Goal: Task Accomplishment & Management: Manage account settings

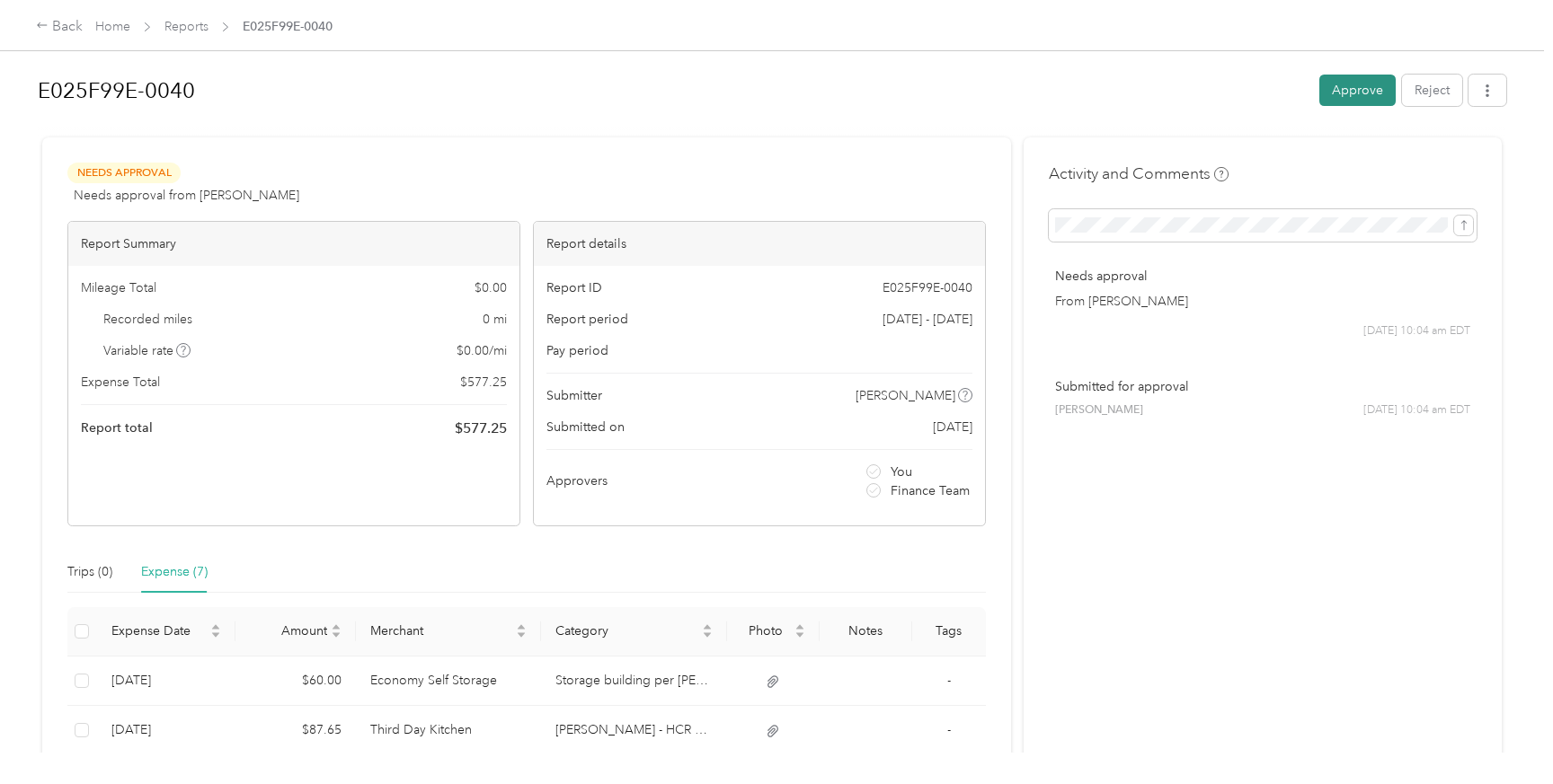
click at [1371, 97] on button "Approve" at bounding box center [1357, 91] width 76 height 32
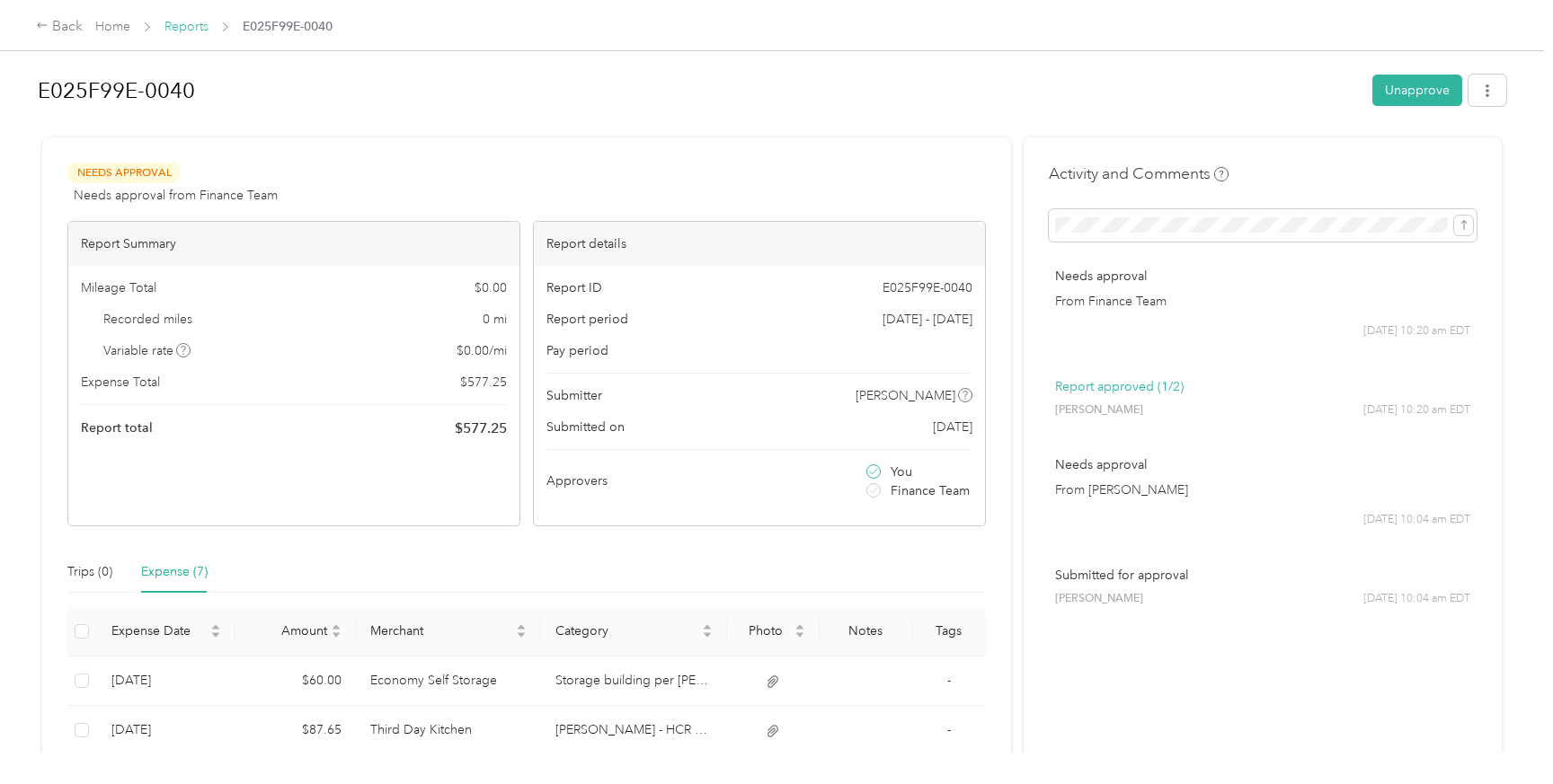
click at [188, 26] on link "Reports" at bounding box center [186, 26] width 44 height 15
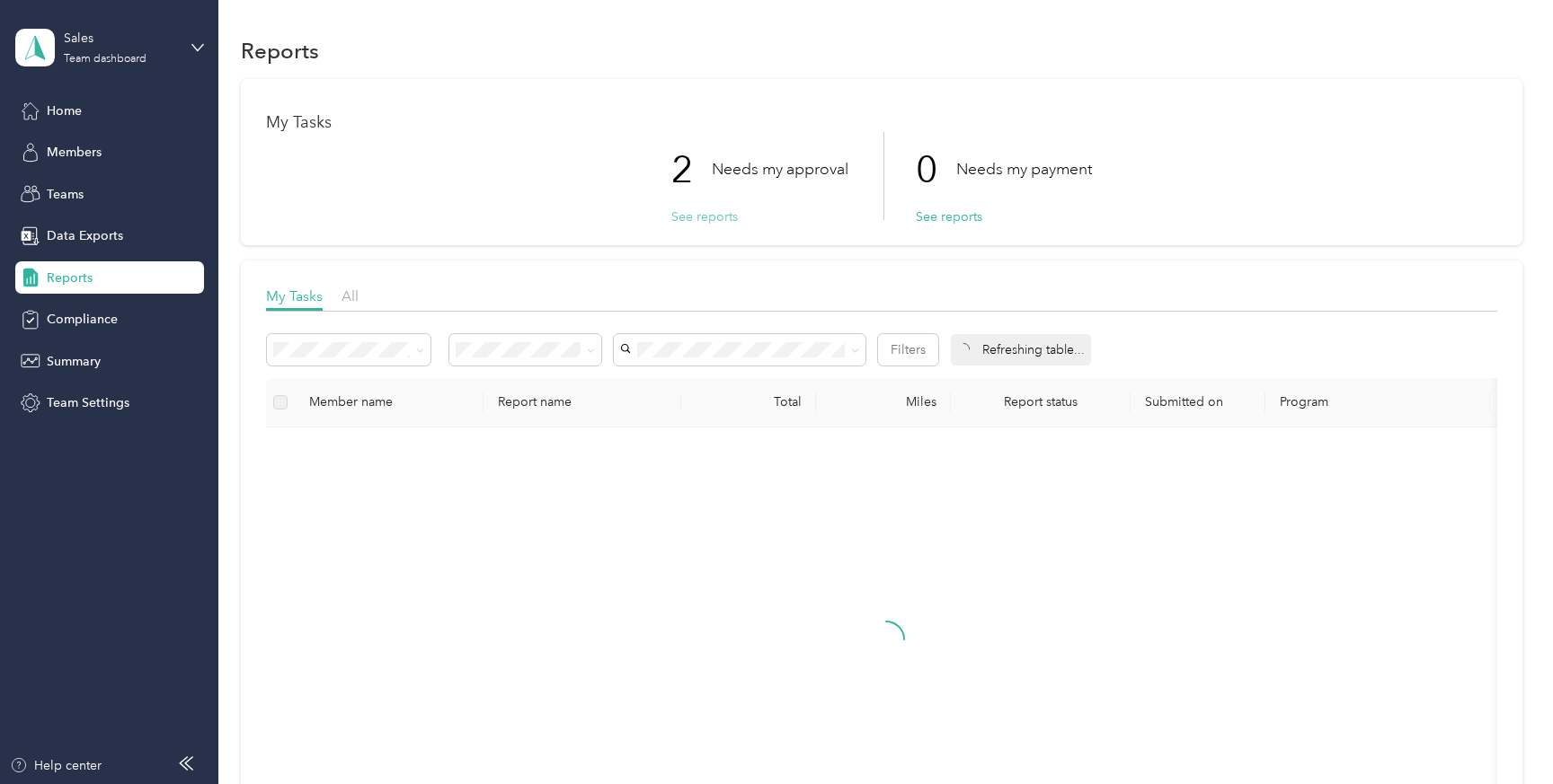
click at [701, 207] on button "See reports" at bounding box center [704, 217] width 67 height 19
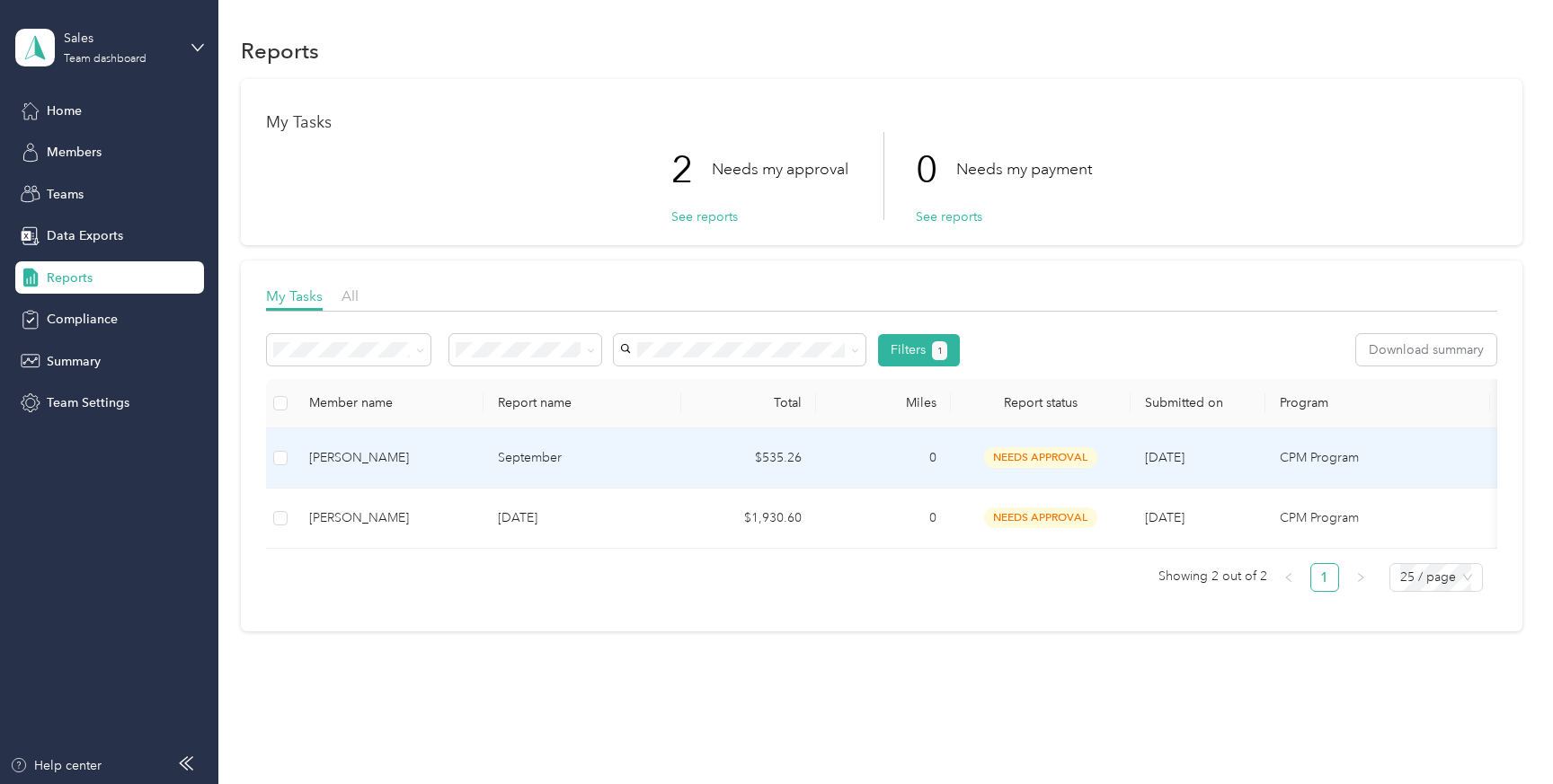
click at [603, 461] on p "September" at bounding box center [582, 458] width 169 height 20
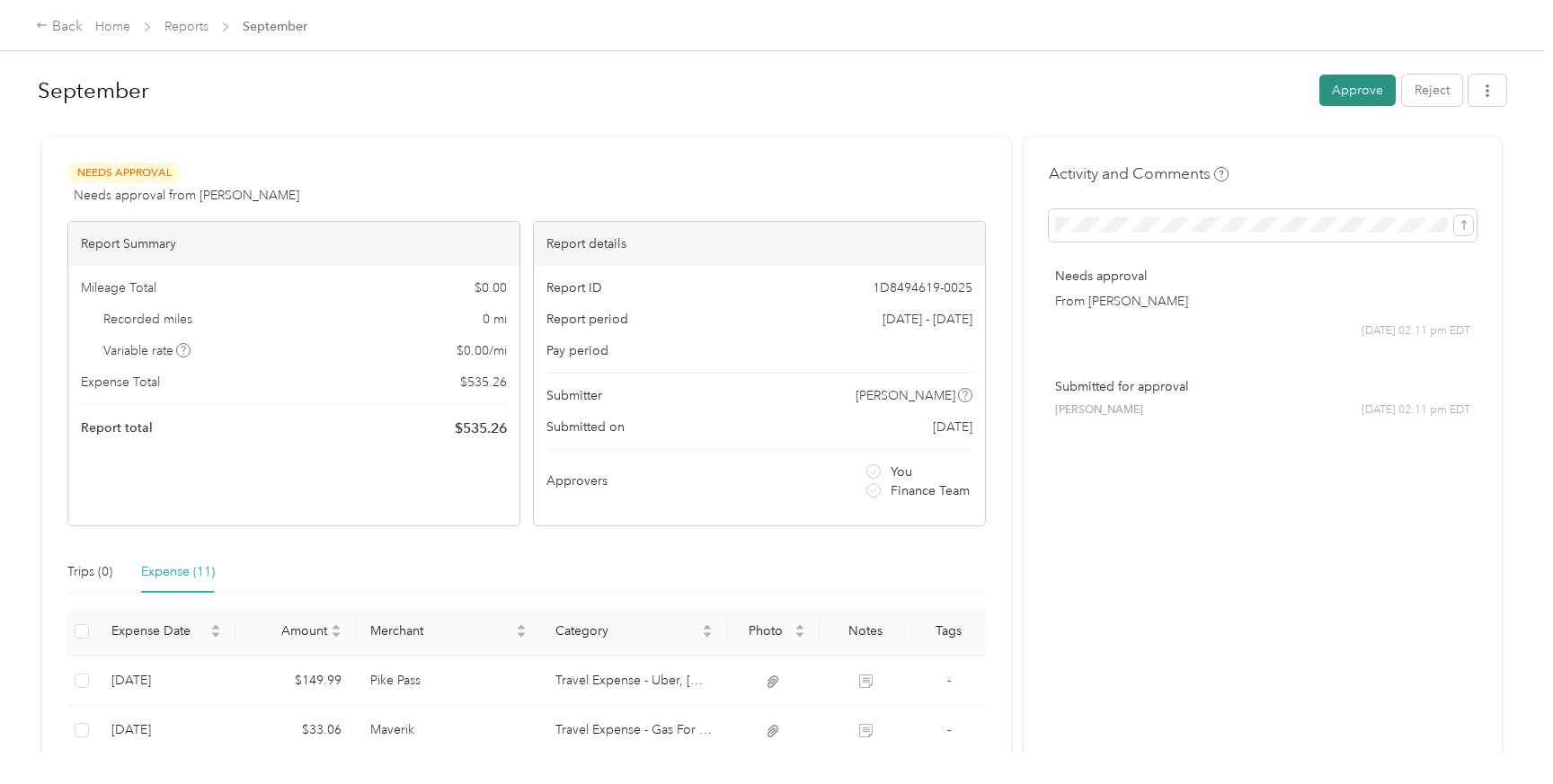
click at [1352, 105] on button "Approve" at bounding box center [1357, 91] width 76 height 32
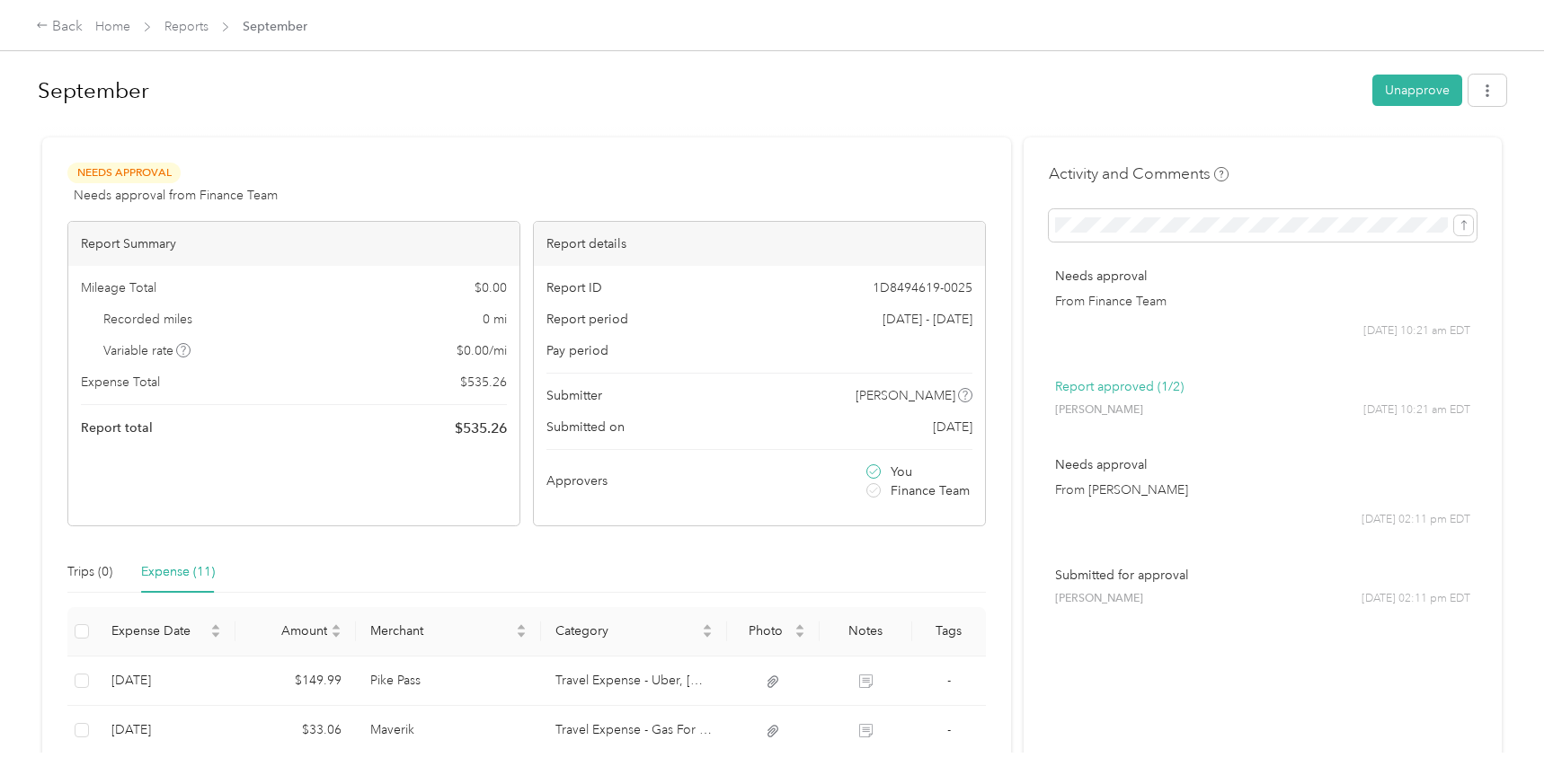
click at [204, 38] on div "Back Home Reports September" at bounding box center [776, 25] width 1553 height 51
click at [194, 27] on link "Reports" at bounding box center [186, 26] width 44 height 15
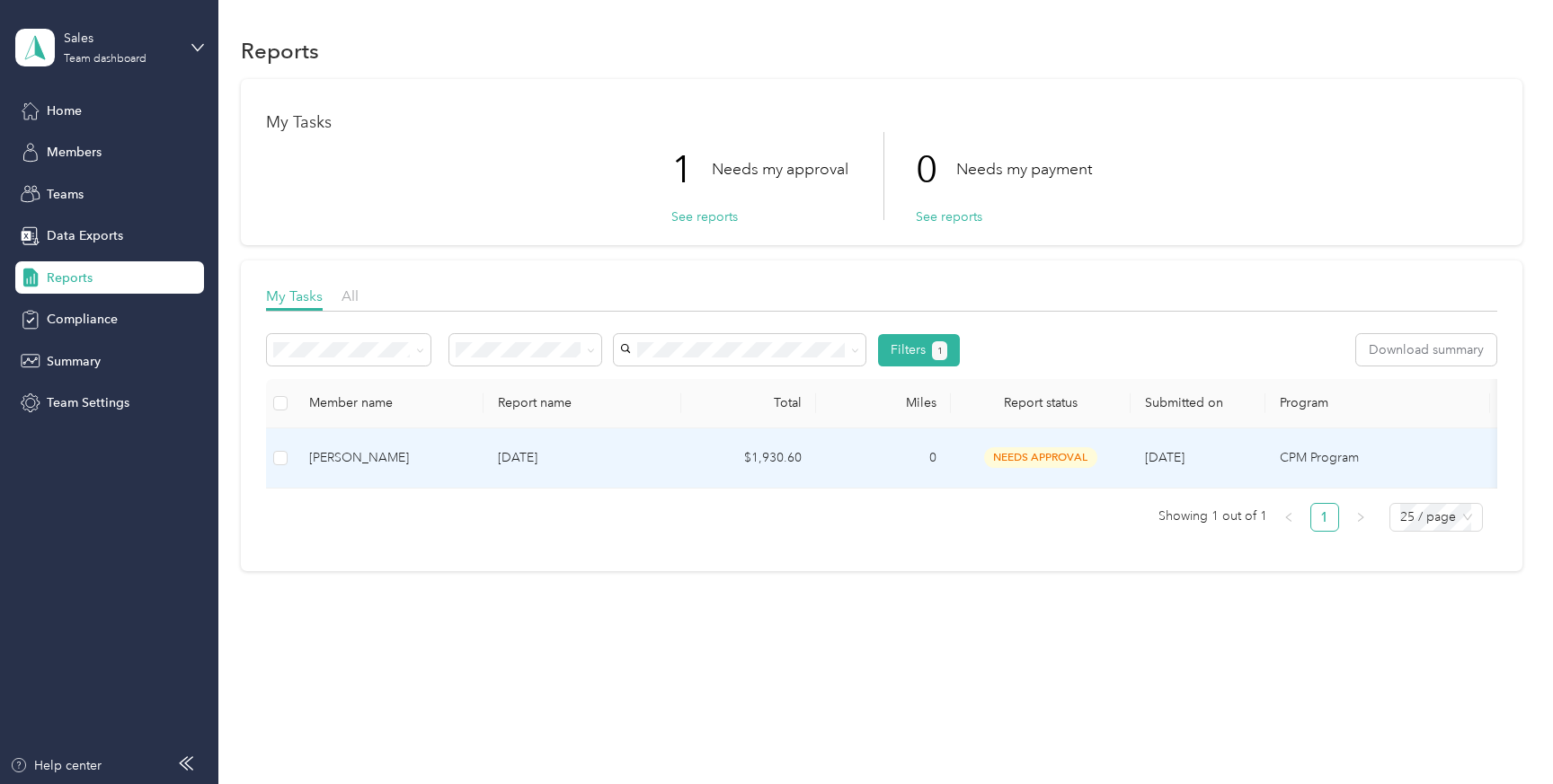
click at [1041, 445] on td "needs approval" at bounding box center [1041, 459] width 180 height 60
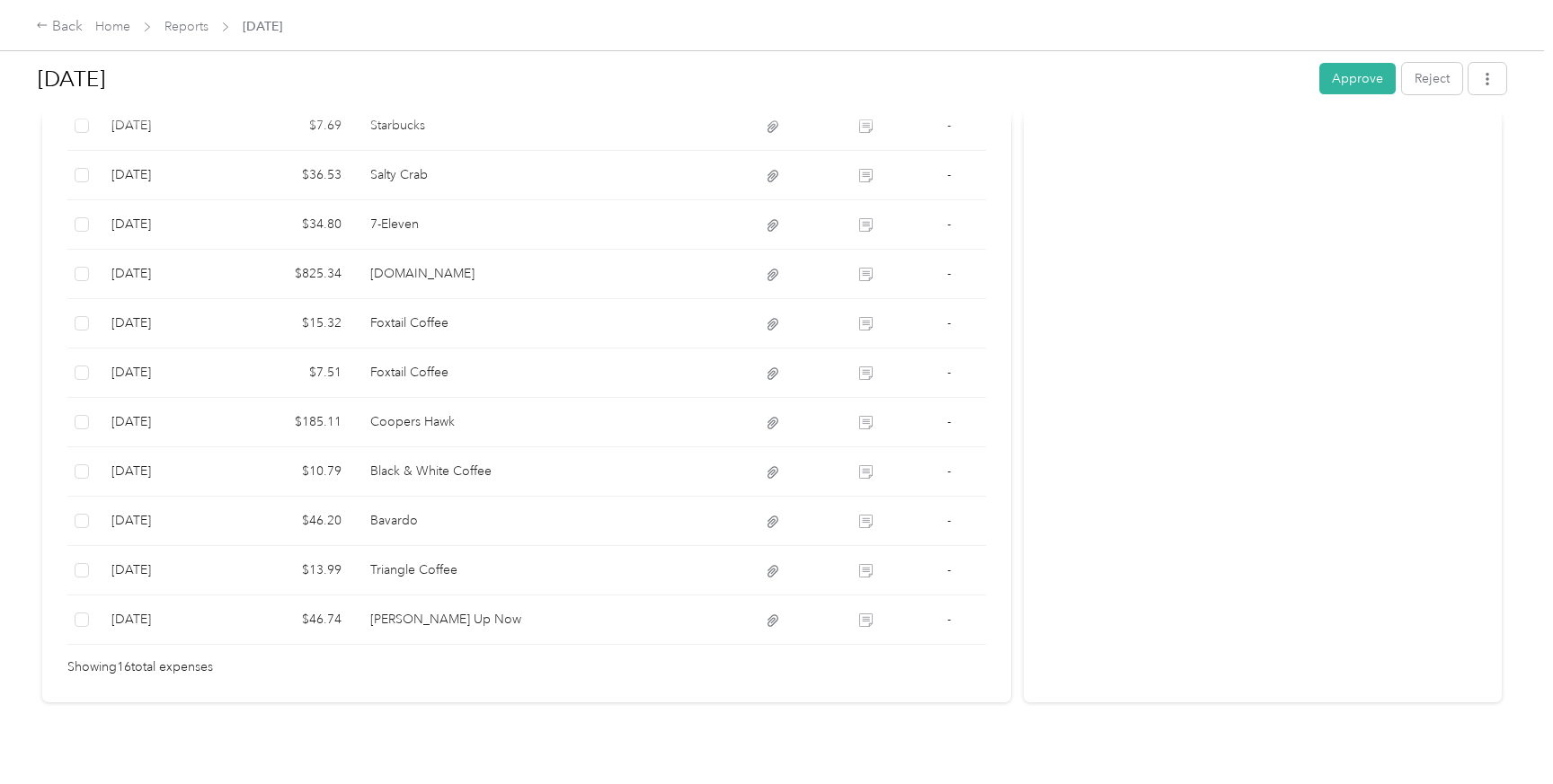
scroll to position [814, 0]
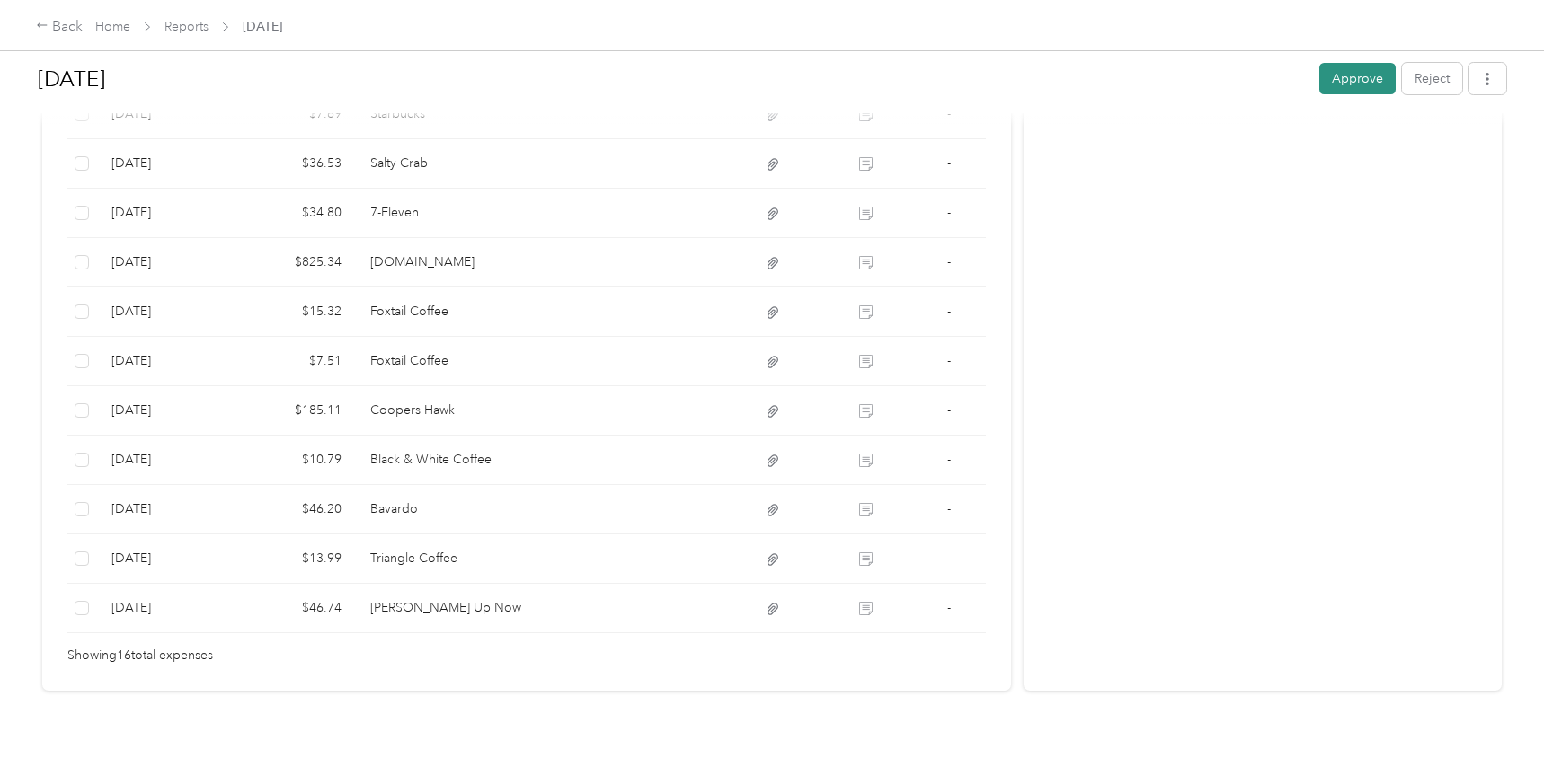
click at [1342, 73] on button "Approve" at bounding box center [1357, 79] width 76 height 32
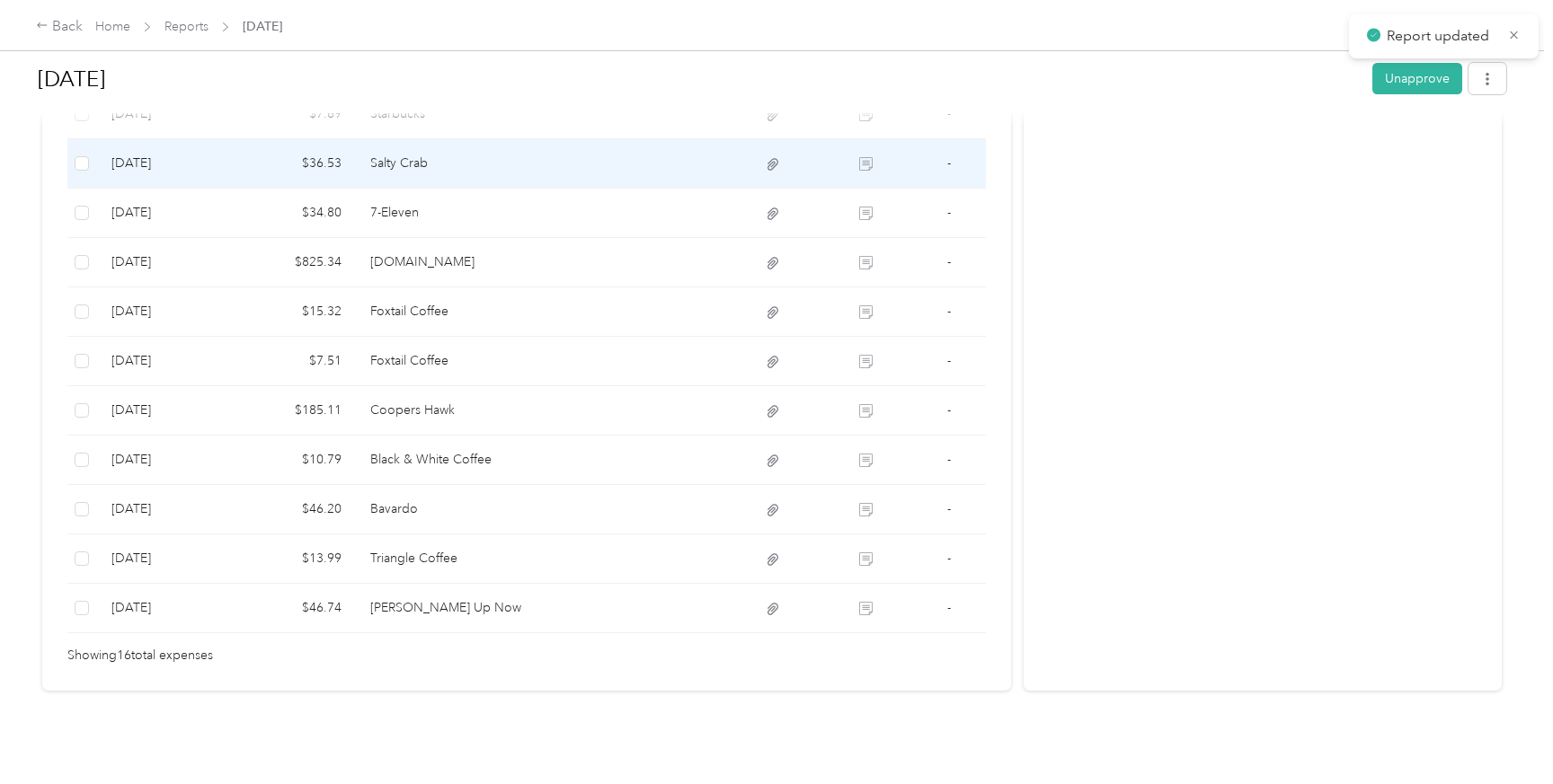
scroll to position [0, 0]
